Goal: Find specific page/section: Find specific page/section

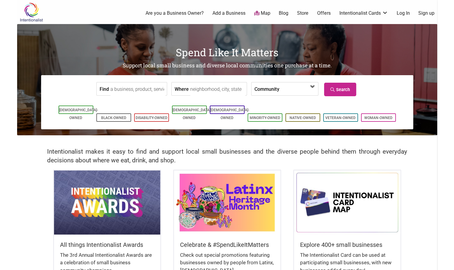
click at [313, 86] on span at bounding box center [313, 87] width 10 height 10
click at [385, 55] on h1 "Spend Like It Matters" at bounding box center [227, 52] width 420 height 14
click at [200, 89] on input "Where" at bounding box center [217, 89] width 55 height 14
click at [341, 88] on link "Search" at bounding box center [340, 90] width 32 height 14
click at [215, 90] on input "[GEOGRAPHIC_DATA]" at bounding box center [217, 89] width 55 height 14
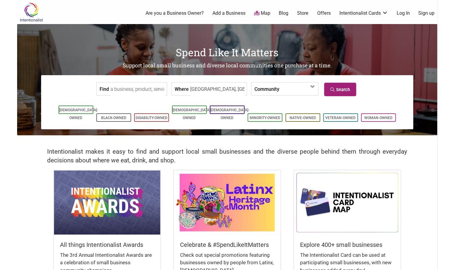
type input "Capitol Hill, Seattle"
click at [339, 84] on link "Search" at bounding box center [340, 90] width 32 height 14
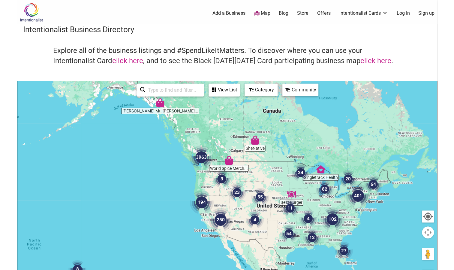
click at [157, 90] on input "search" at bounding box center [173, 90] width 55 height 12
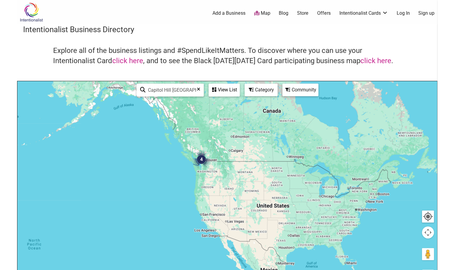
type input "Capitol Hill Seattle"
click at [223, 87] on div "View List" at bounding box center [224, 89] width 30 height 11
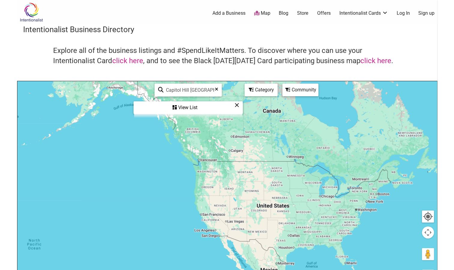
click at [189, 108] on div "View List" at bounding box center [188, 107] width 108 height 11
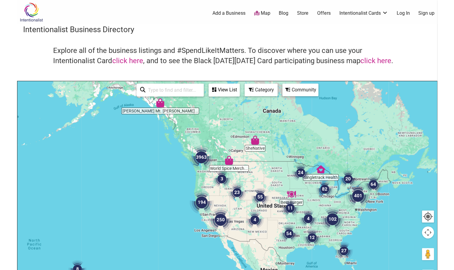
click at [202, 159] on img "3963" at bounding box center [201, 157] width 29 height 29
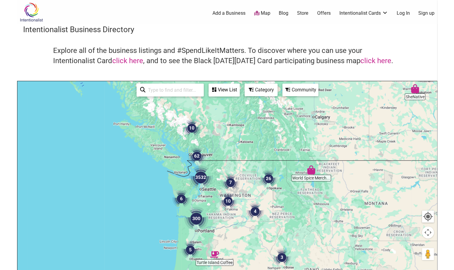
click at [200, 179] on img "3532" at bounding box center [200, 177] width 29 height 29
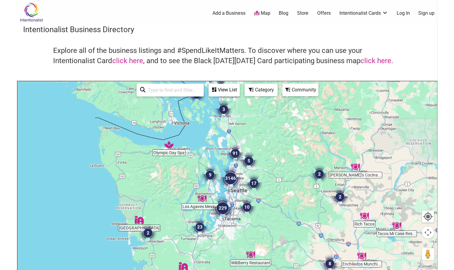
click at [229, 179] on img "3146" at bounding box center [230, 178] width 29 height 29
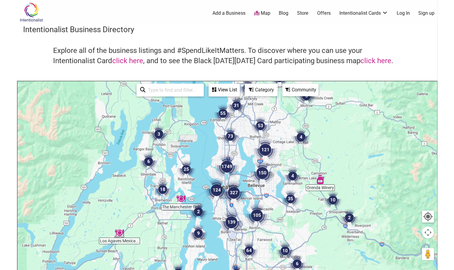
click at [234, 193] on img "327" at bounding box center [234, 192] width 29 height 29
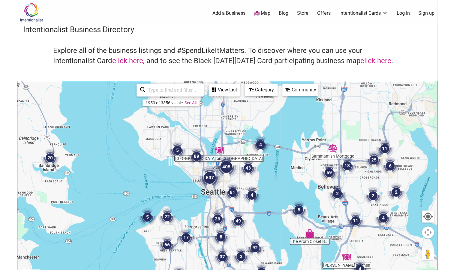
drag, startPoint x: 255, startPoint y: 118, endPoint x: 274, endPoint y: 189, distance: 73.1
click at [274, 189] on div "To navigate, press the arrow keys." at bounding box center [227, 198] width 420 height 234
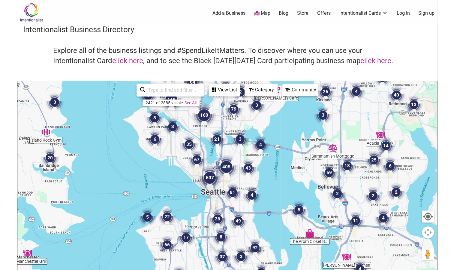
click at [227, 166] on img "405" at bounding box center [226, 166] width 29 height 29
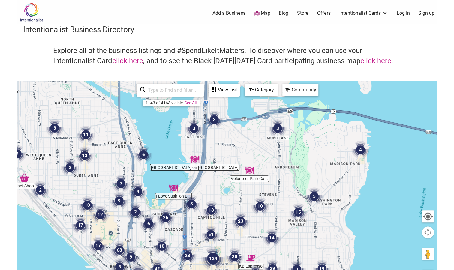
drag, startPoint x: 257, startPoint y: 144, endPoint x: 252, endPoint y: 191, distance: 47.1
click at [252, 191] on div "To navigate, press the arrow keys." at bounding box center [227, 198] width 420 height 234
click at [259, 207] on img "10" at bounding box center [260, 206] width 23 height 23
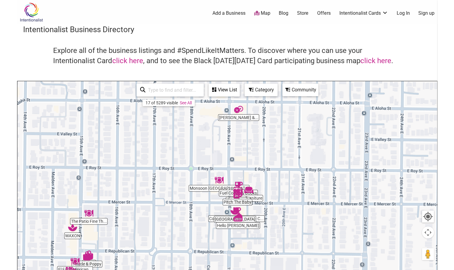
drag, startPoint x: 211, startPoint y: 213, endPoint x: 219, endPoint y: 189, distance: 24.6
click at [219, 187] on img "Monsoon Seattle" at bounding box center [219, 180] width 14 height 14
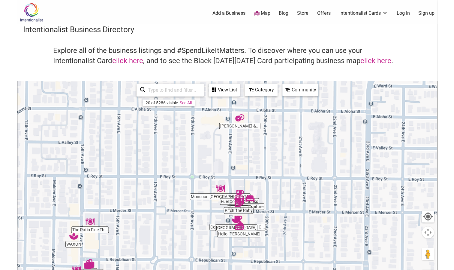
click at [215, 198] on div "To navigate, press the arrow keys." at bounding box center [227, 198] width 420 height 234
click at [237, 127] on div "To navigate, press the arrow keys." at bounding box center [227, 198] width 420 height 234
click at [238, 118] on img "Macrina Bakery & Cafe" at bounding box center [240, 118] width 14 height 14
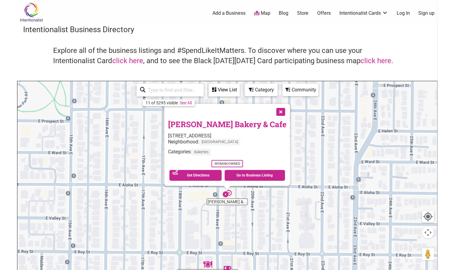
click at [273, 111] on button "Close" at bounding box center [280, 111] width 15 height 15
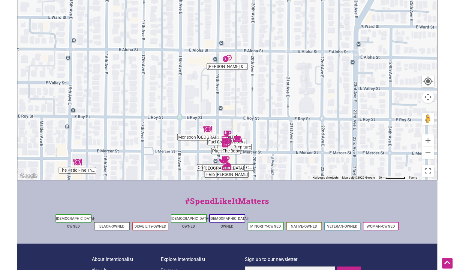
scroll to position [147, 0]
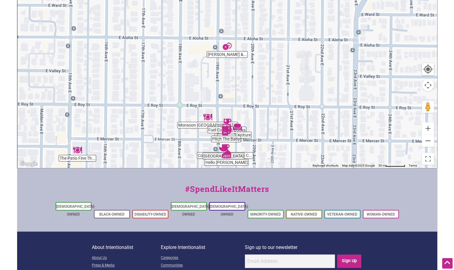
click at [228, 139] on div "To navigate, press the arrow keys." at bounding box center [227, 51] width 420 height 234
click at [226, 130] on img "Pitch The Baby" at bounding box center [226, 131] width 14 height 14
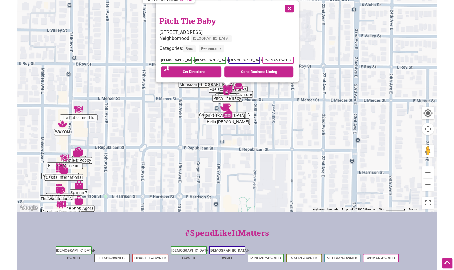
scroll to position [102, 0]
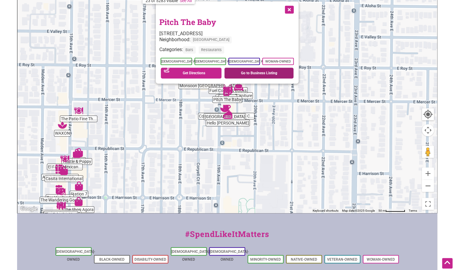
click at [250, 72] on link "Go to Business Listing" at bounding box center [259, 73] width 69 height 11
